Goal: Information Seeking & Learning: Learn about a topic

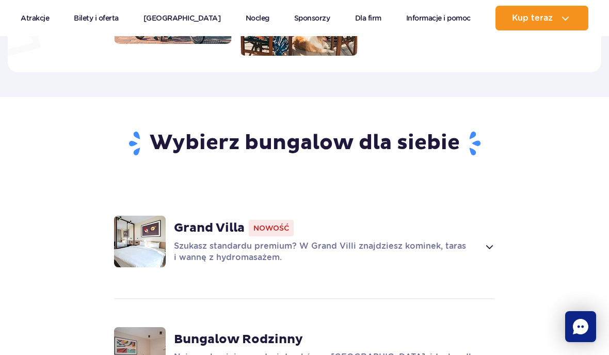
scroll to position [912, 0]
click at [495, 240] on span at bounding box center [489, 246] width 12 height 12
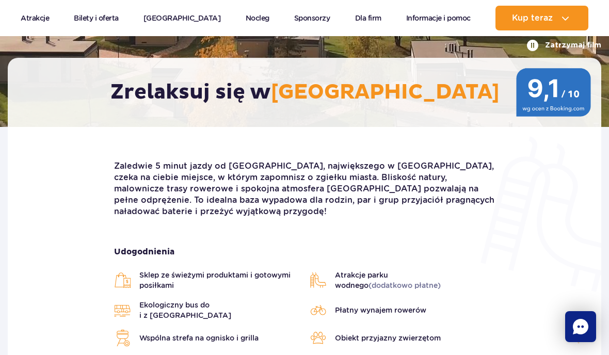
scroll to position [172, 0]
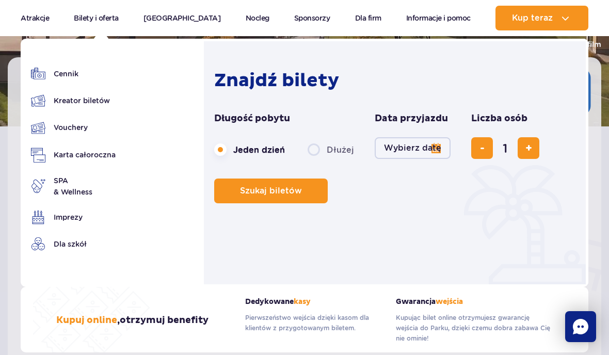
click at [0, 0] on img at bounding box center [0, 0] width 0 height 0
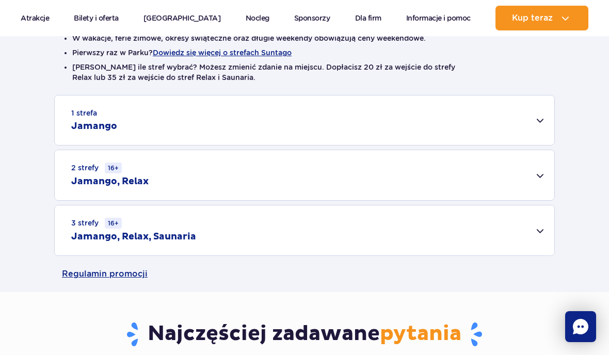
scroll to position [288, 0]
click at [544, 128] on div "1 strefa Jamango" at bounding box center [305, 120] width 500 height 50
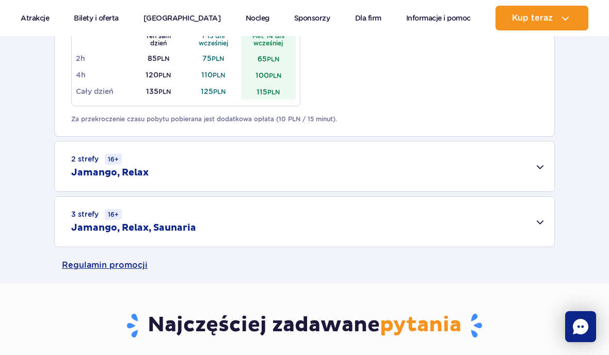
scroll to position [674, 0]
click at [73, 167] on h2 "Jamango, Relax" at bounding box center [109, 172] width 77 height 12
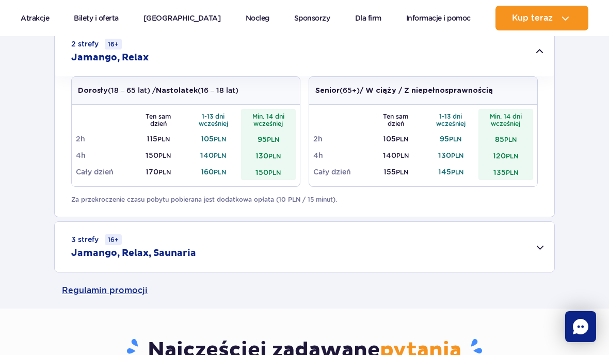
scroll to position [796, 0]
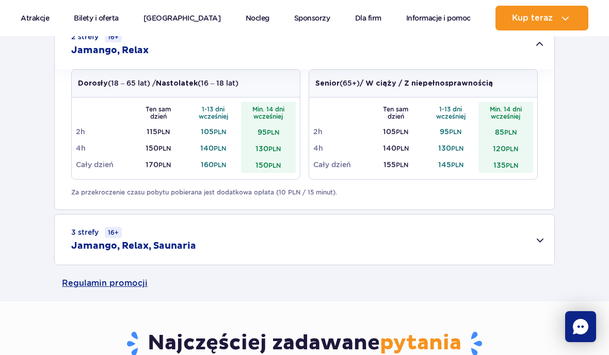
click at [100, 232] on small "3 strefy 16+" at bounding box center [96, 232] width 51 height 11
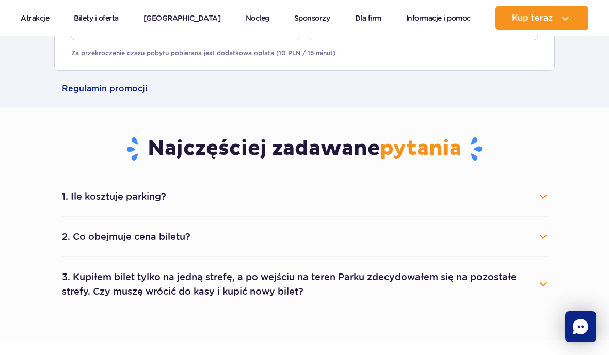
scroll to position [1167, 0]
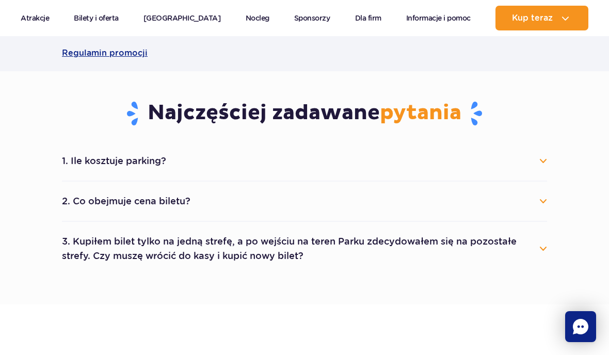
click at [64, 160] on button "1. Ile kosztuje parking?" at bounding box center [304, 161] width 485 height 23
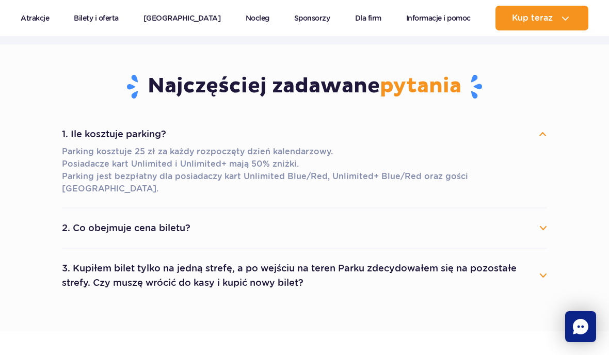
scroll to position [1194, 0]
click at [77, 216] on button "2. Co obejmuje cena biletu?" at bounding box center [304, 227] width 485 height 23
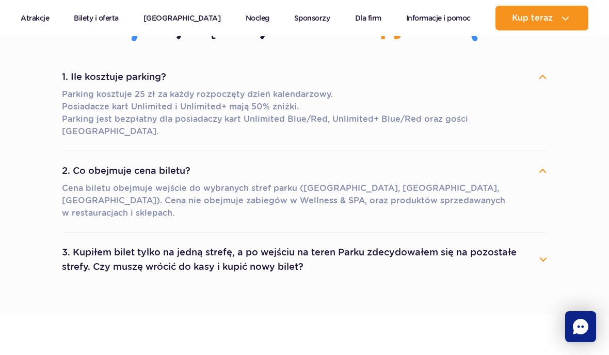
scroll to position [1254, 0]
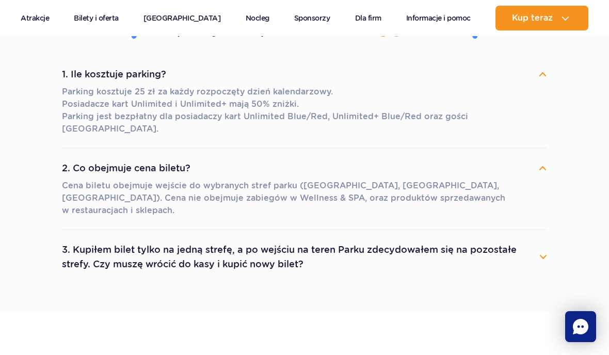
click at [85, 239] on button "3. Kupiłem bilet tylko na jedną strefę, a po wejściu na teren Parku zdecydowałe…" at bounding box center [304, 257] width 485 height 37
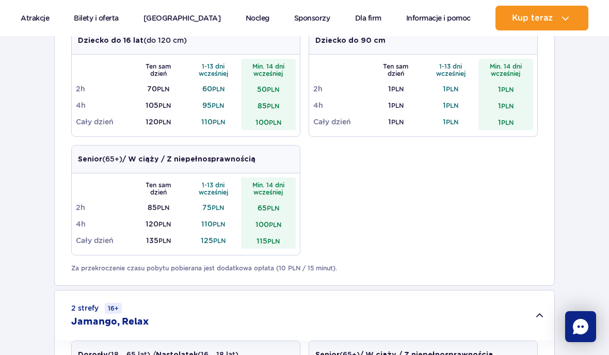
scroll to position [524, 0]
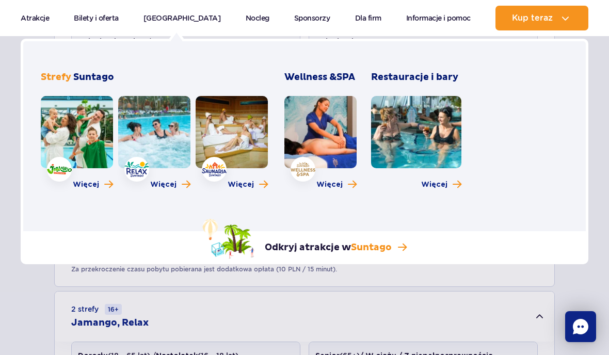
click at [61, 136] on link at bounding box center [77, 132] width 72 height 72
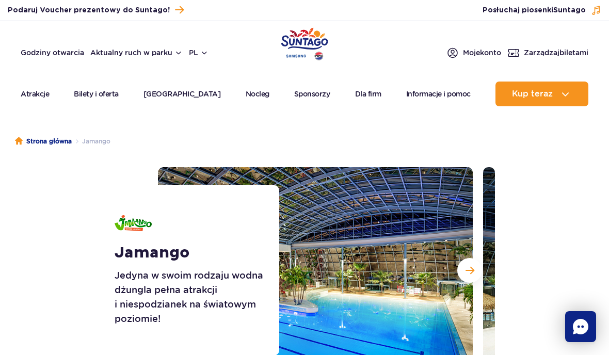
click at [47, 145] on link "Strona główna" at bounding box center [43, 141] width 57 height 10
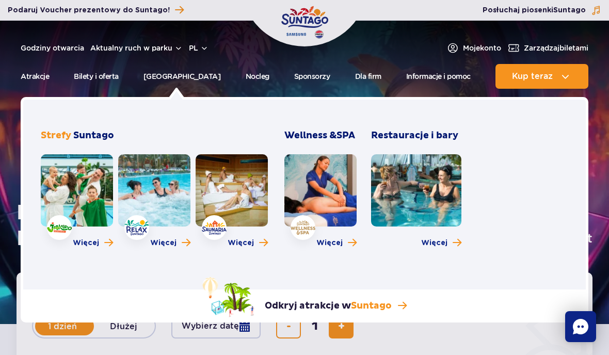
click at [170, 193] on link at bounding box center [154, 190] width 72 height 72
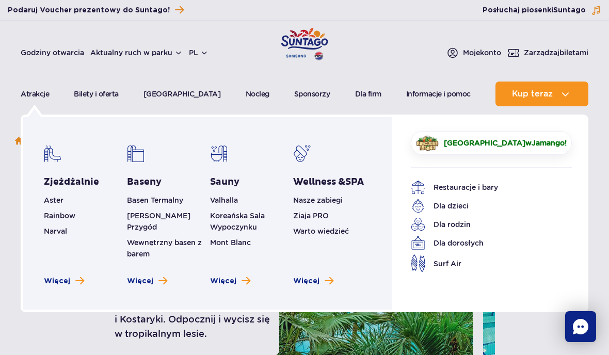
click at [61, 213] on span "Rainbow" at bounding box center [59, 216] width 31 height 8
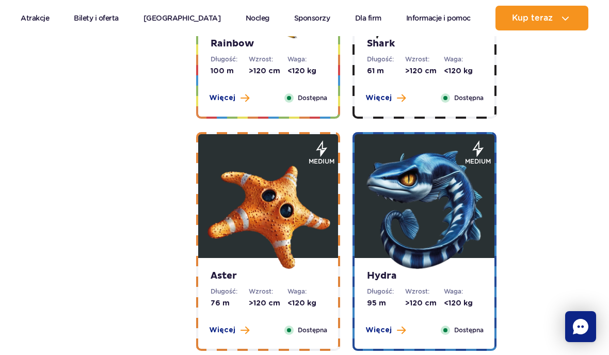
scroll to position [2292, 0]
